Goal: Task Accomplishment & Management: Manage account settings

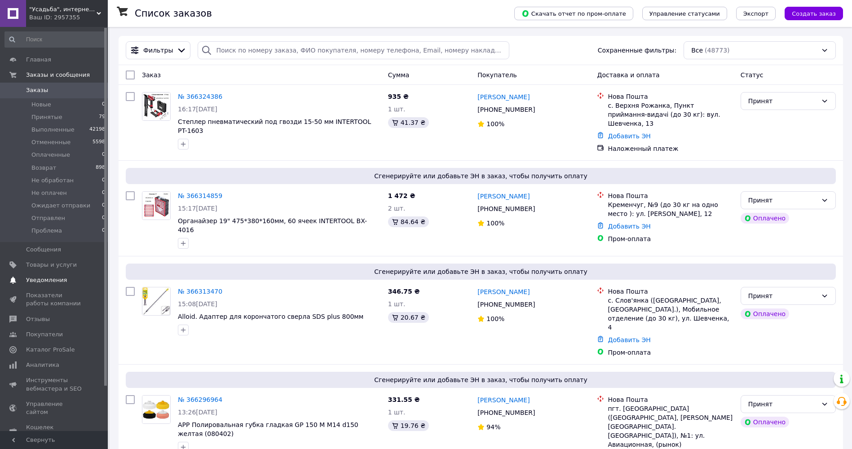
click at [48, 279] on span "Уведомления" at bounding box center [46, 280] width 41 height 8
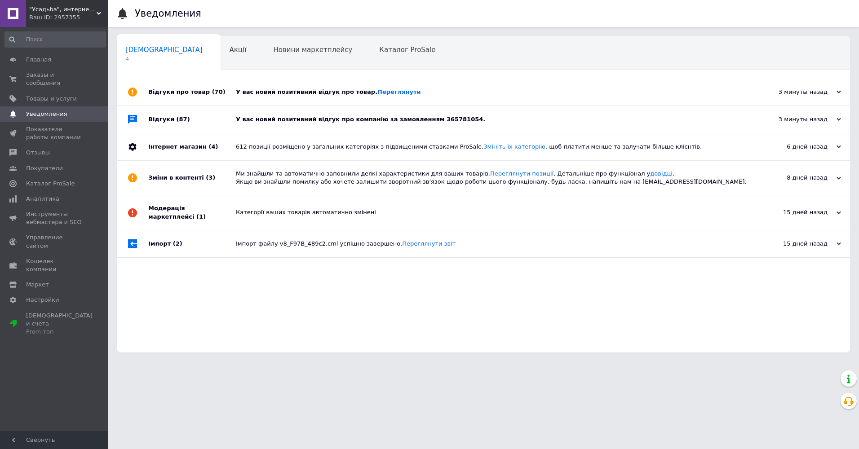
click at [184, 120] on div "Відгуки (87)" at bounding box center [192, 119] width 88 height 27
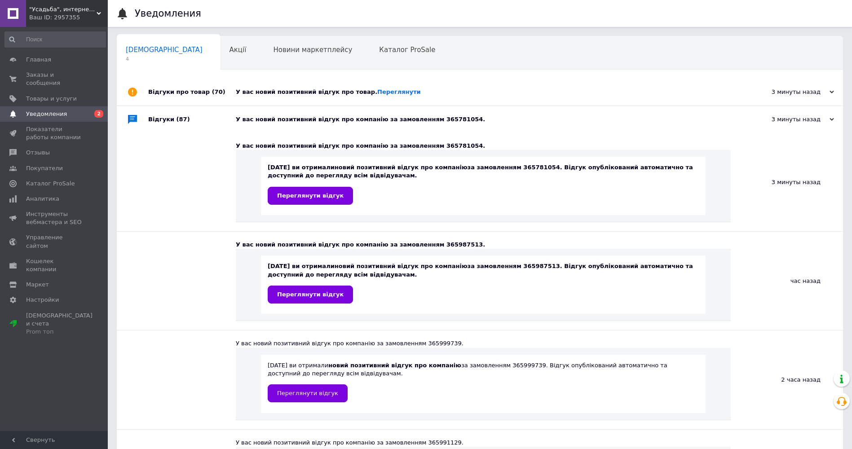
click at [180, 96] on div "Відгуки про товар (70)" at bounding box center [192, 92] width 88 height 27
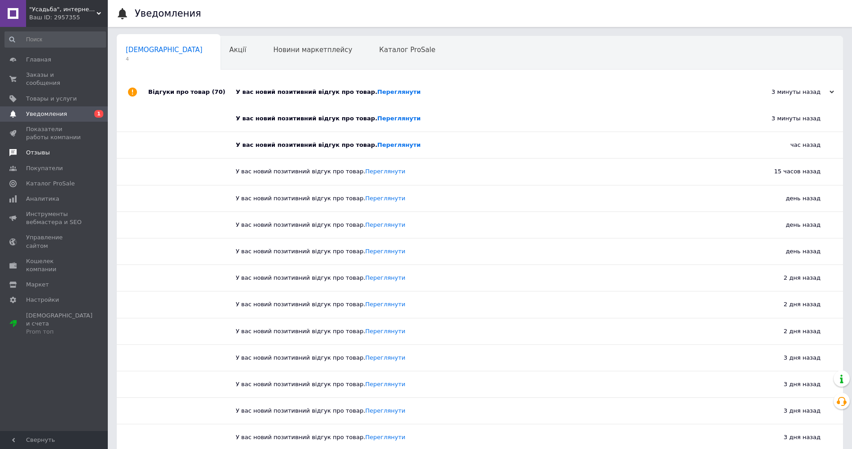
click at [40, 145] on link "Отзывы" at bounding box center [55, 152] width 110 height 15
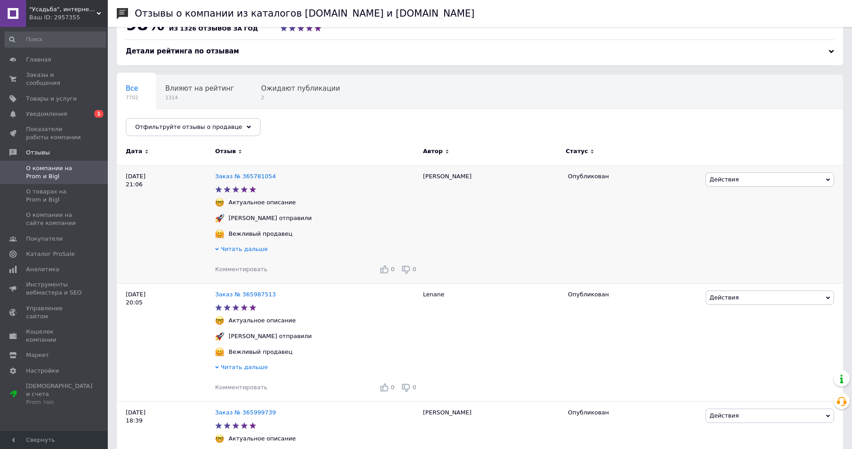
scroll to position [45, 0]
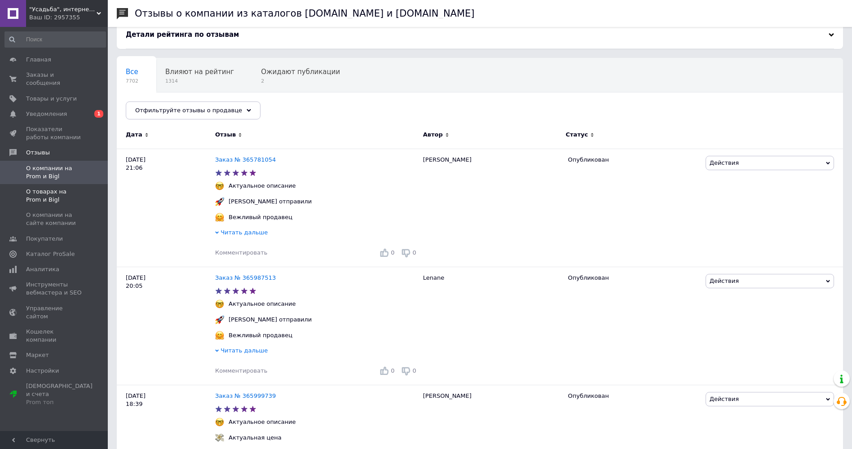
click at [38, 188] on span "О товарах на Prom и Bigl" at bounding box center [54, 196] width 57 height 16
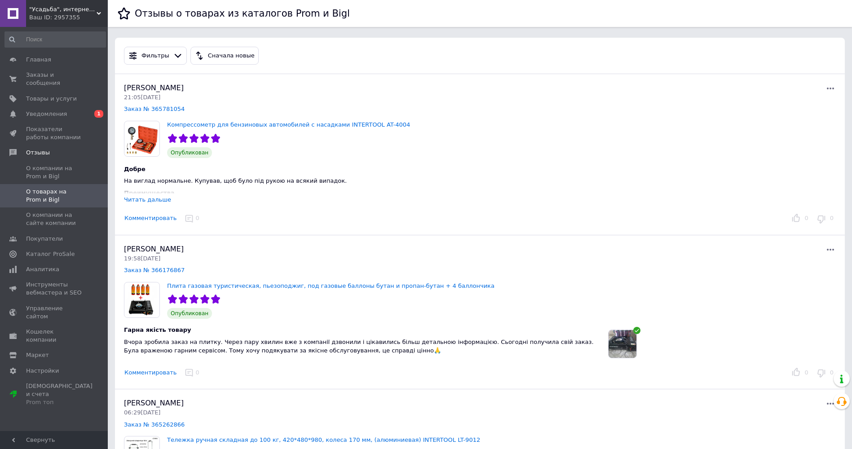
click at [625, 341] on img at bounding box center [623, 344] width 28 height 28
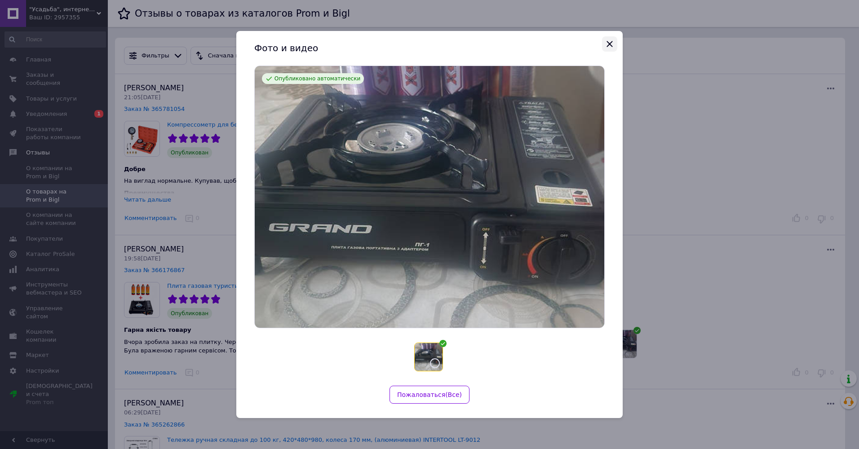
click at [611, 43] on icon "Закрыть" at bounding box center [609, 44] width 6 height 6
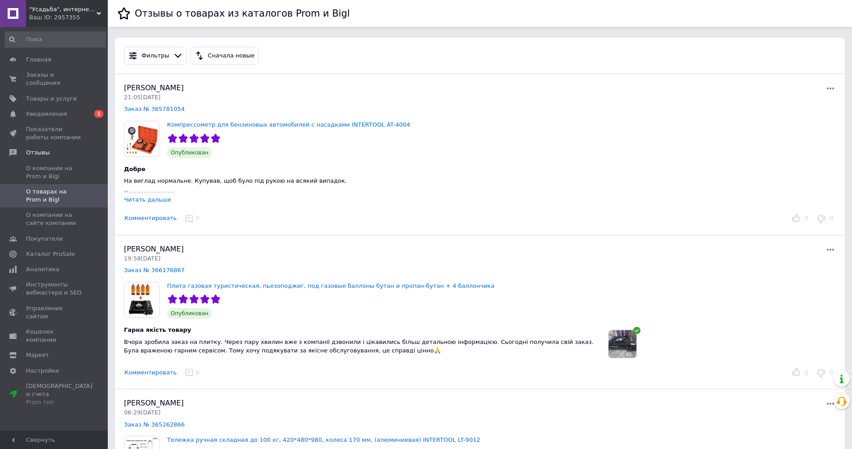
click at [148, 199] on div "Читать дальше" at bounding box center [147, 199] width 47 height 7
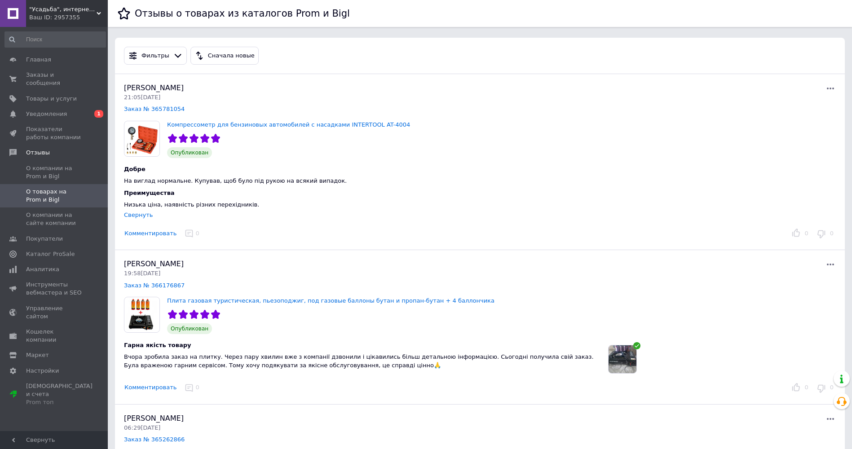
click at [163, 289] on div "Олександра Леонович 19:58, 12.10.25 Заказ № 366176867" at bounding box center [302, 274] width 356 height 31
click at [163, 287] on link "Заказ № 366176867" at bounding box center [154, 285] width 61 height 7
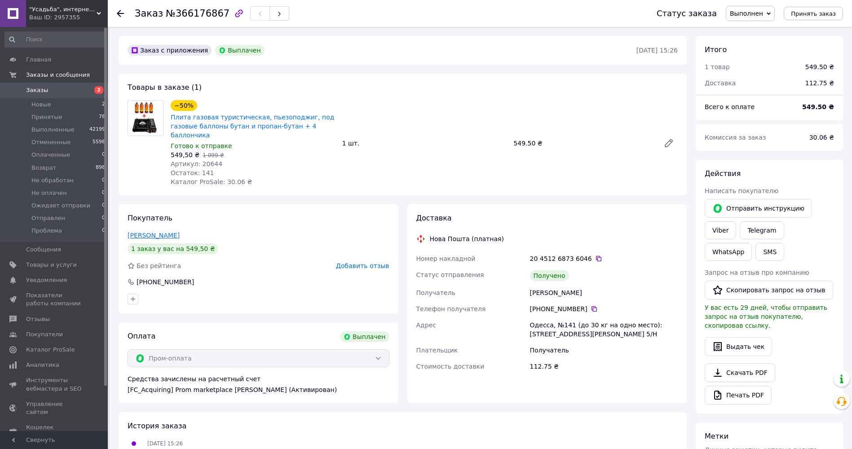
click at [170, 232] on link "Леонович Олександра" at bounding box center [154, 235] width 52 height 7
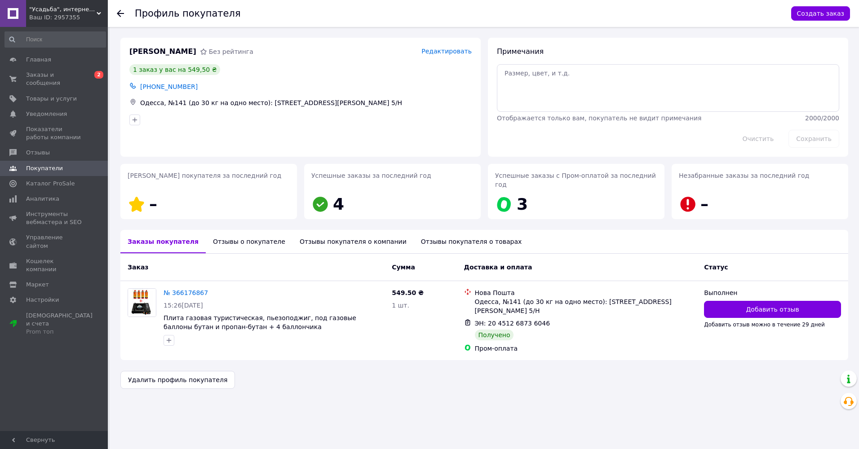
click at [221, 232] on div "Отзывы о покупателе" at bounding box center [249, 241] width 87 height 23
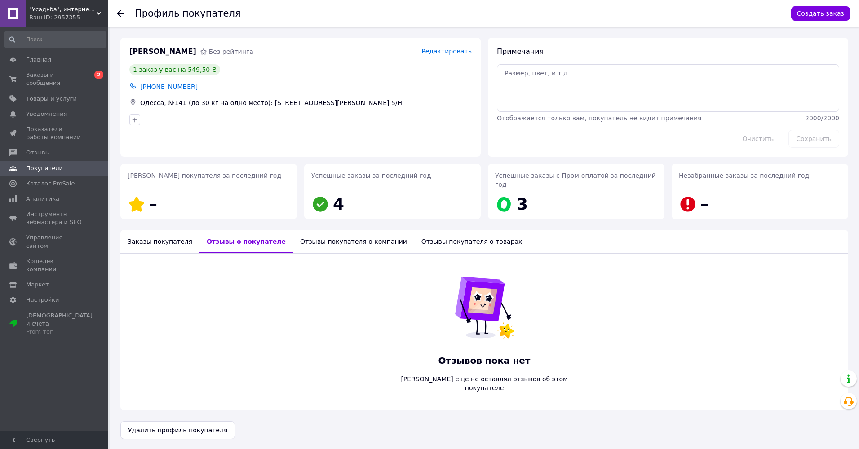
click at [309, 233] on div "Отзывы покупателя о компании" at bounding box center [353, 241] width 121 height 23
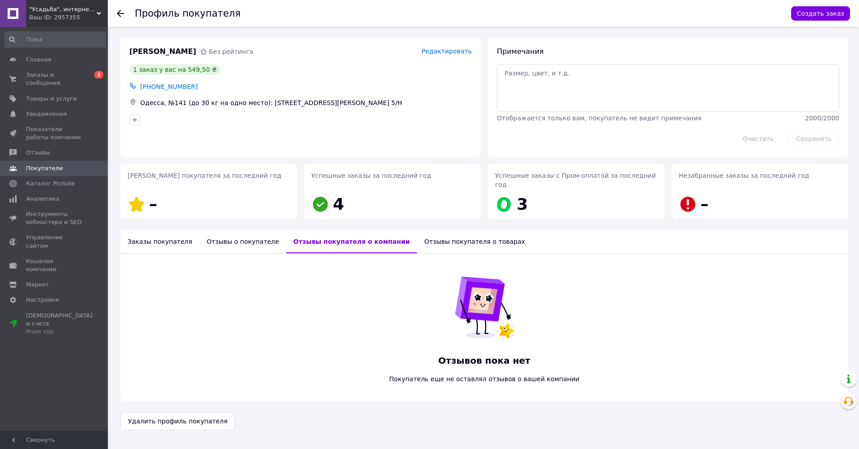
click at [417, 234] on div "Отзывы покупателя о товарах" at bounding box center [474, 241] width 115 height 23
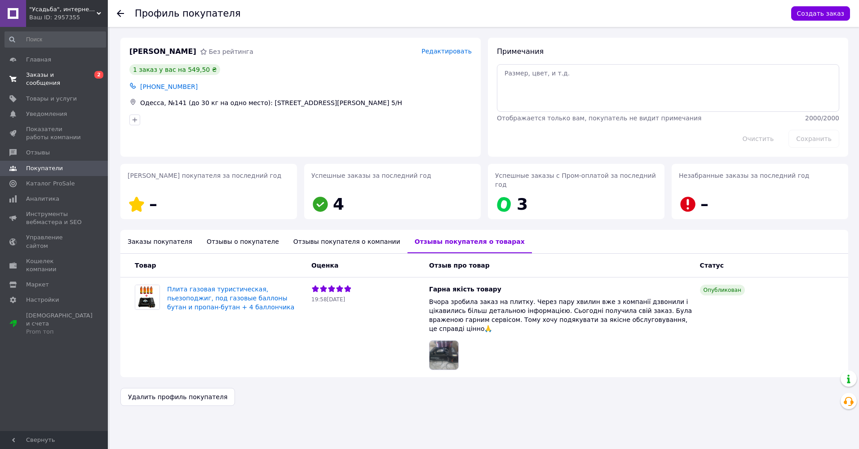
click at [43, 76] on span "Заказы и сообщения" at bounding box center [54, 79] width 57 height 16
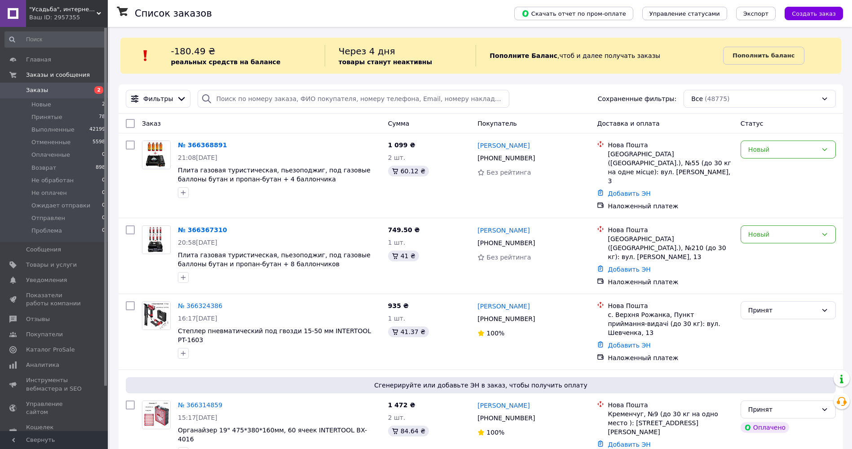
click at [57, 13] on div "Ваш ID: 2957355" at bounding box center [68, 17] width 79 height 8
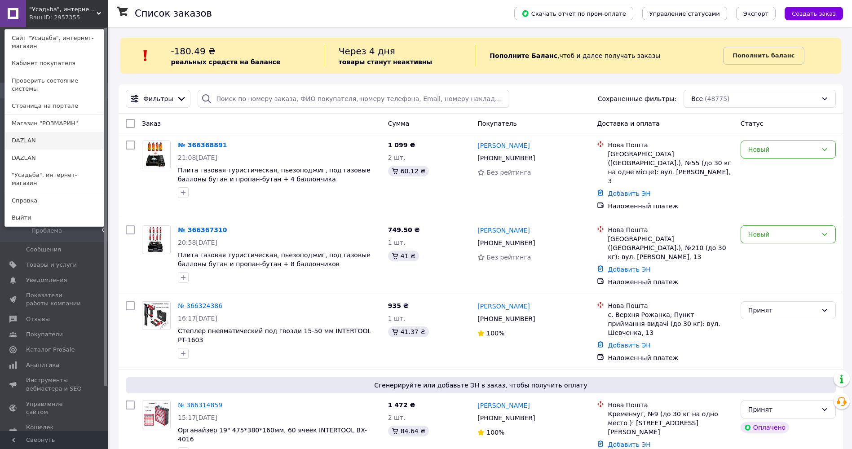
click at [52, 132] on link "DAZLAN" at bounding box center [54, 140] width 99 height 17
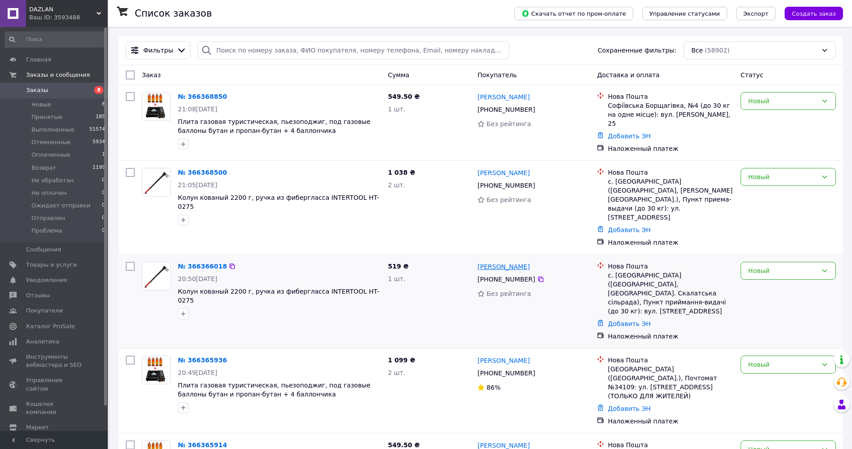
click at [487, 262] on link "Володимир Метельський" at bounding box center [503, 266] width 52 height 9
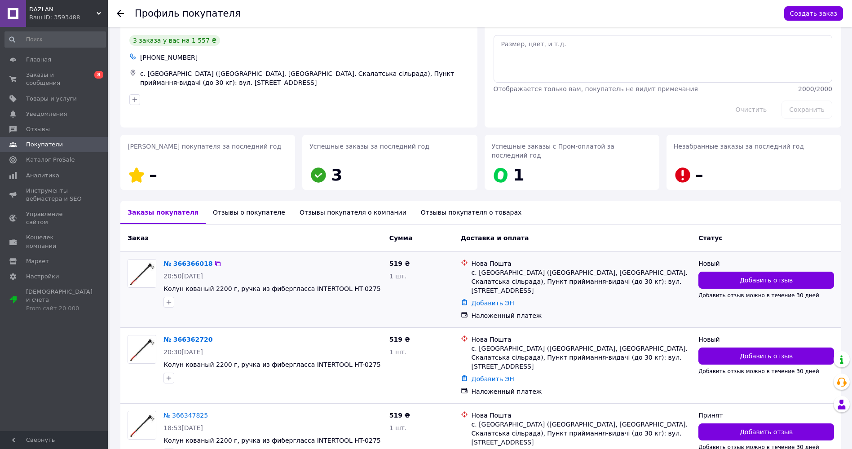
scroll to position [63, 0]
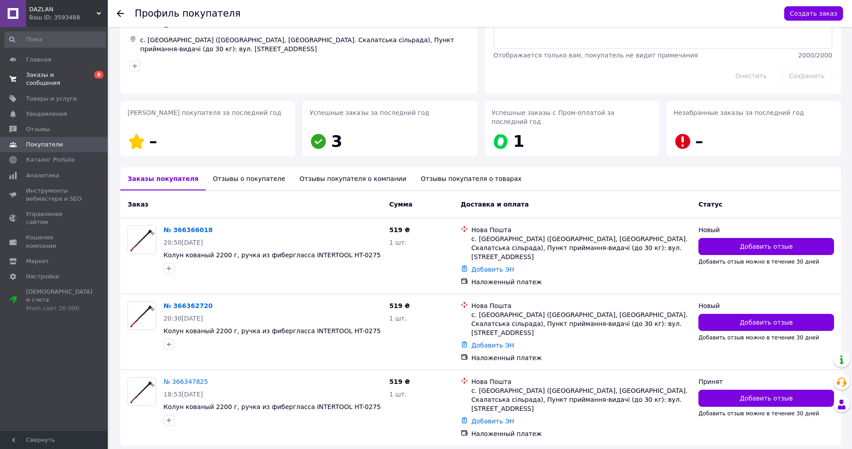
click at [67, 75] on span "Заказы и сообщения" at bounding box center [54, 79] width 57 height 16
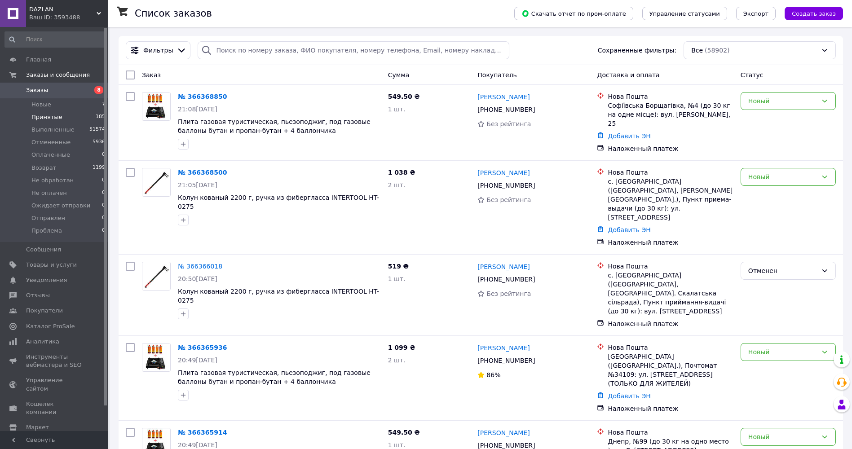
click at [57, 119] on span "Принятые" at bounding box center [46, 117] width 31 height 8
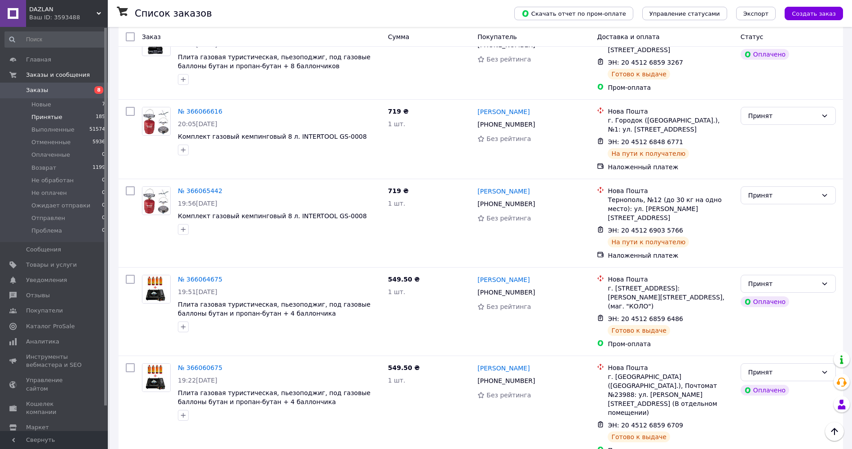
scroll to position [7429, 0]
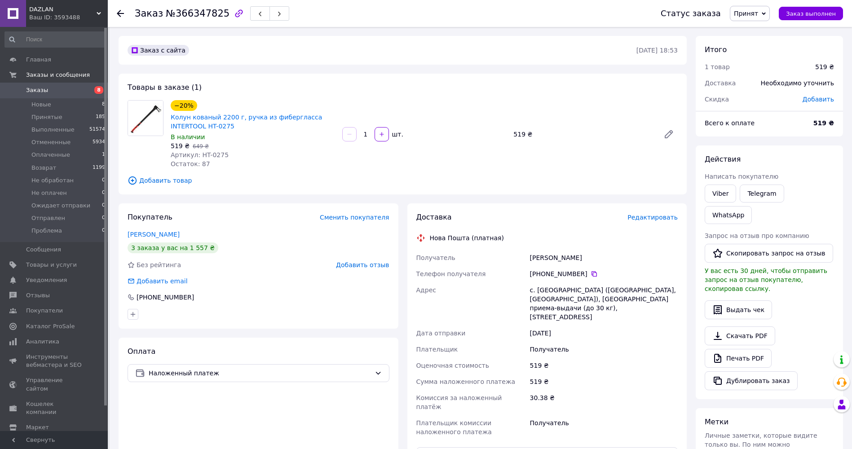
click at [756, 13] on span "Принят" at bounding box center [746, 13] width 24 height 7
click at [750, 41] on li "Отменен" at bounding box center [764, 44] width 68 height 13
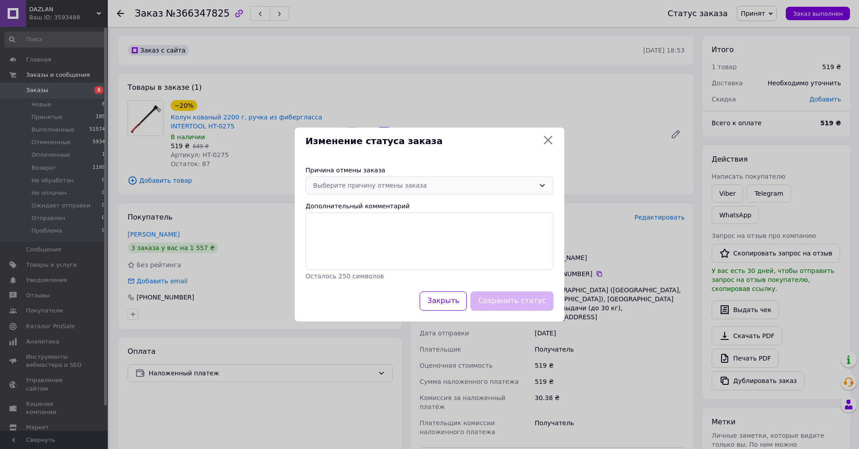
click at [363, 186] on div "Выберите причину отмены заказа" at bounding box center [424, 186] width 222 height 10
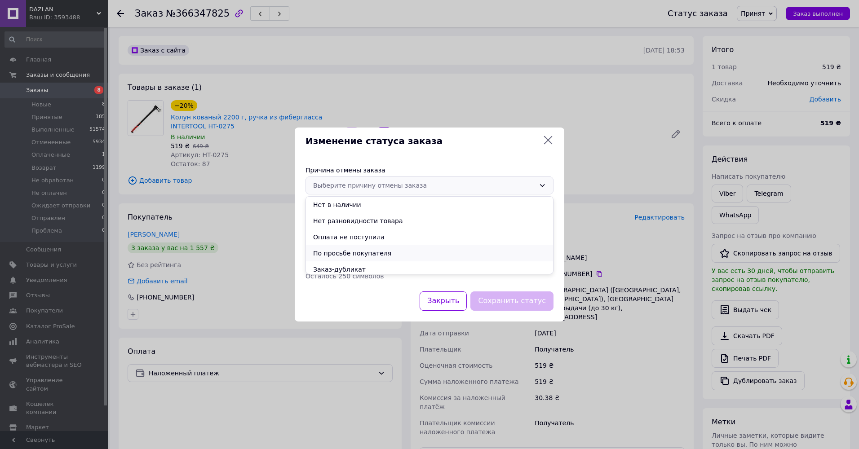
click at [352, 251] on li "По просьбе покупателя" at bounding box center [429, 253] width 247 height 16
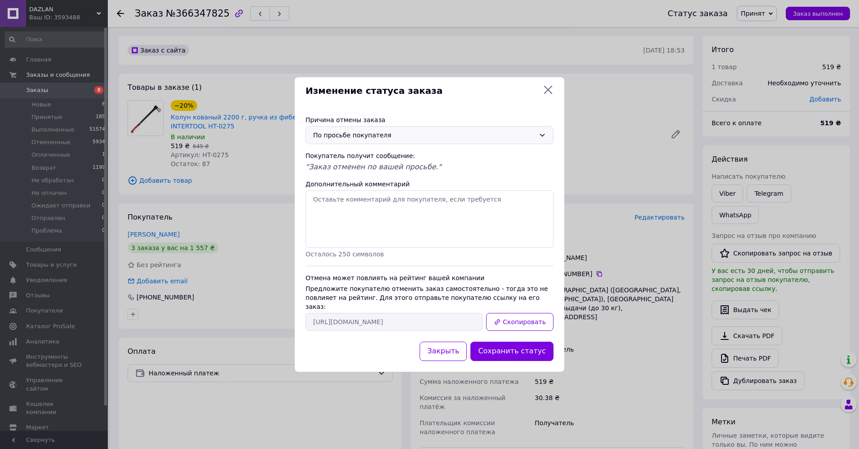
click at [365, 139] on div "По просьбе покупателя" at bounding box center [424, 135] width 222 height 10
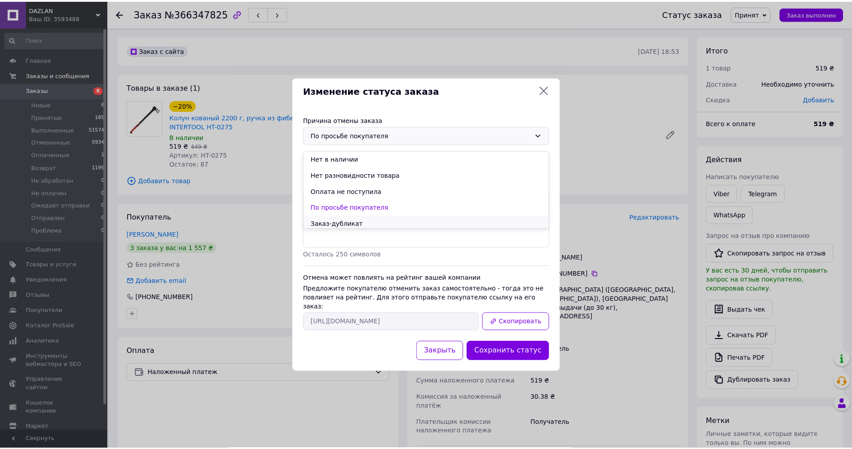
scroll to position [36, 0]
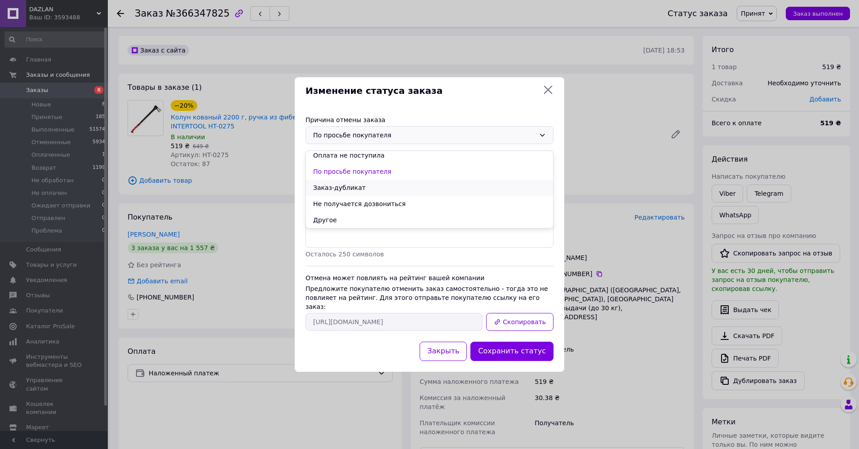
click at [349, 187] on li "Заказ-дубликат" at bounding box center [429, 188] width 247 height 16
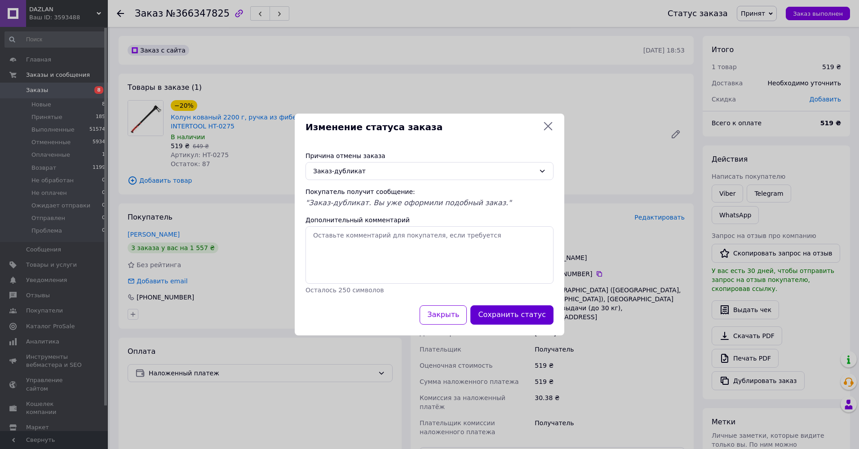
click at [505, 318] on button "Сохранить статус" at bounding box center [511, 314] width 83 height 19
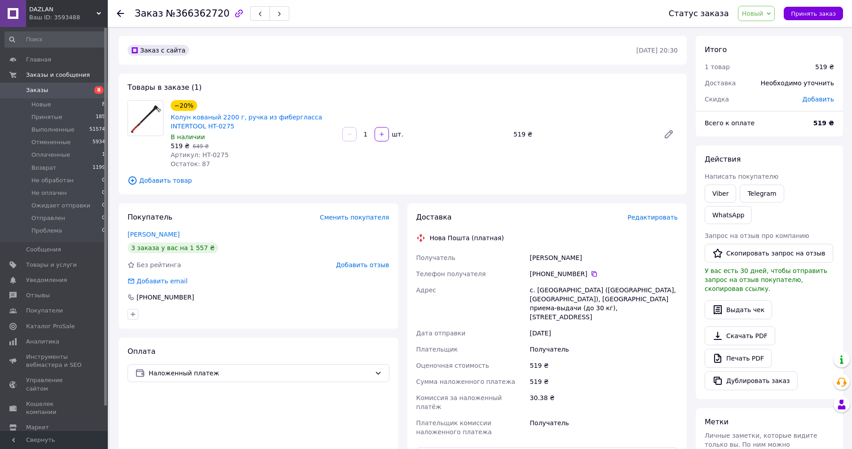
click at [763, 10] on span "Новый" at bounding box center [753, 13] width 22 height 7
click at [768, 54] on li "Отменен" at bounding box center [772, 58] width 68 height 13
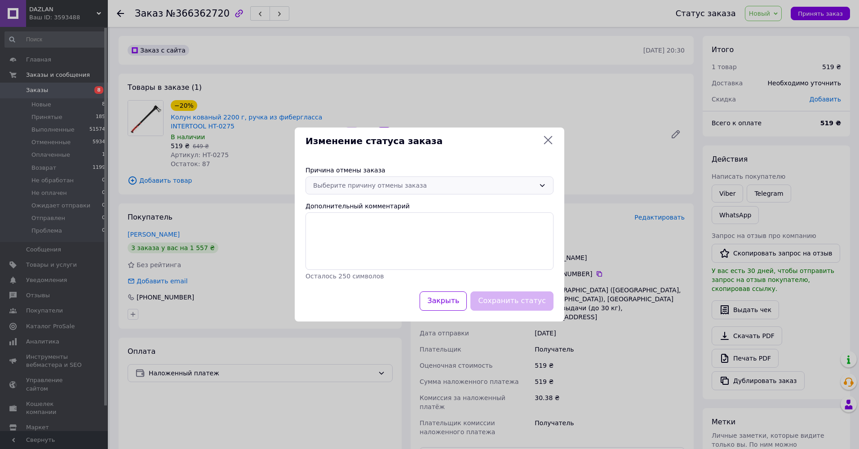
click at [366, 186] on div "Выберите причину отмены заказа" at bounding box center [424, 186] width 222 height 10
click at [356, 268] on li "Заказ-дубликат" at bounding box center [429, 269] width 247 height 16
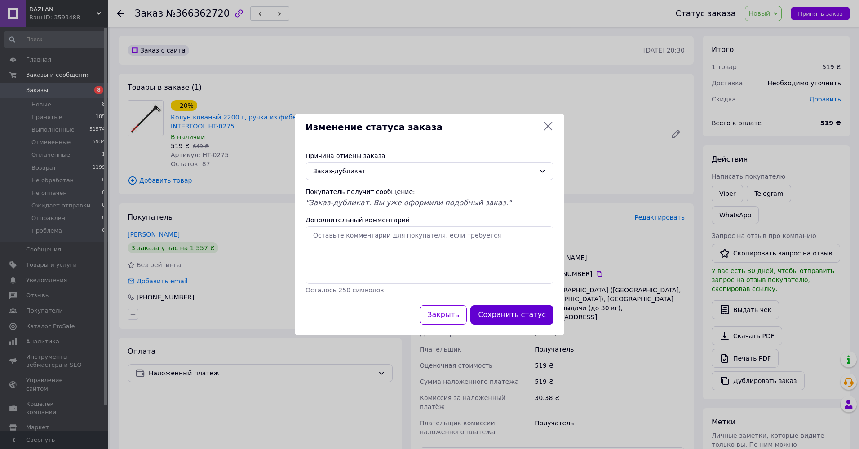
click at [502, 308] on button "Сохранить статус" at bounding box center [511, 314] width 83 height 19
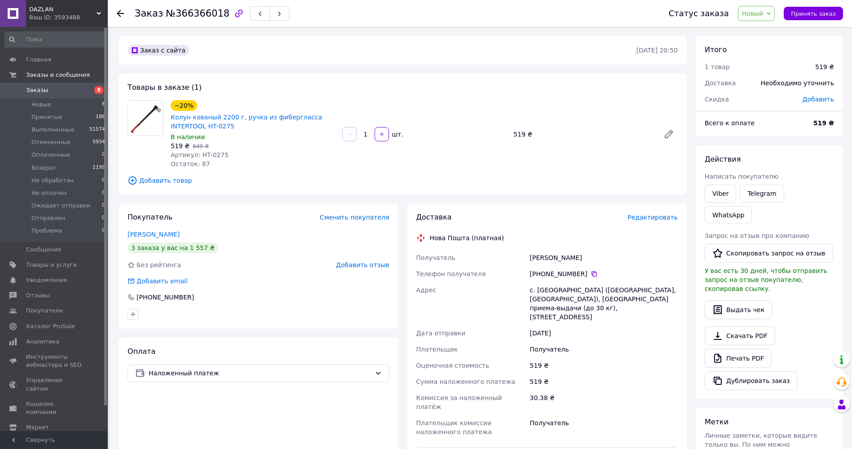
click at [775, 12] on span "Новый" at bounding box center [756, 13] width 37 height 15
click at [767, 57] on li "Отменен" at bounding box center [772, 58] width 68 height 13
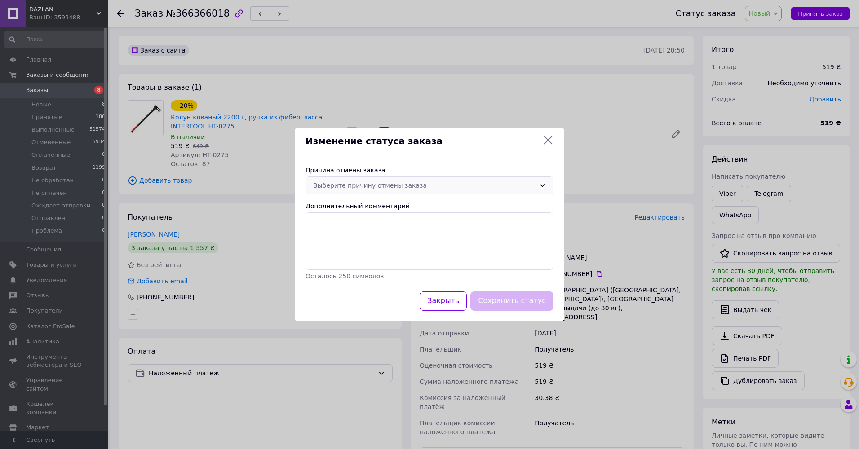
click at [340, 183] on div "Выберите причину отмены заказа" at bounding box center [424, 186] width 222 height 10
click at [337, 266] on li "Заказ-дубликат" at bounding box center [429, 269] width 247 height 16
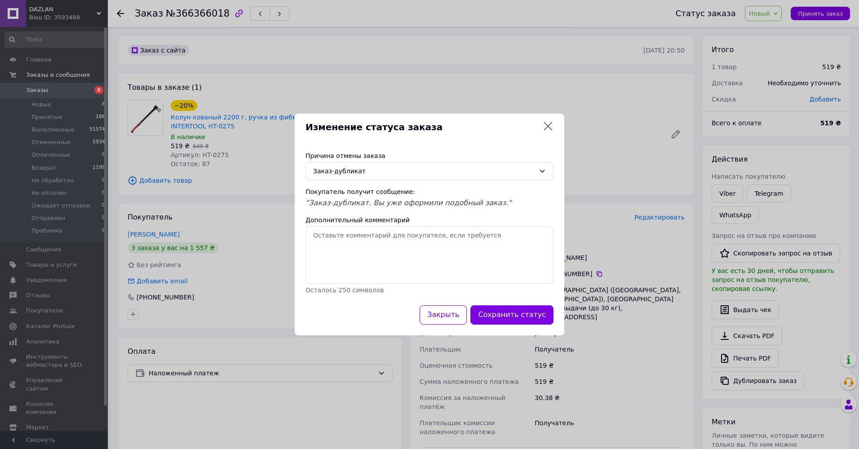
click at [495, 314] on button "Сохранить статус" at bounding box center [511, 314] width 83 height 19
